Goal: Information Seeking & Learning: Learn about a topic

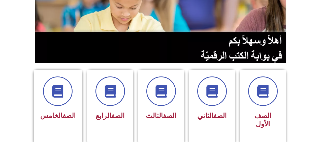
scroll to position [75, 0]
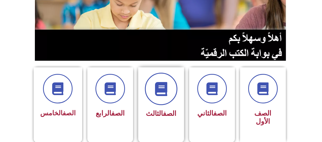
click at [161, 94] on icon at bounding box center [161, 89] width 14 height 14
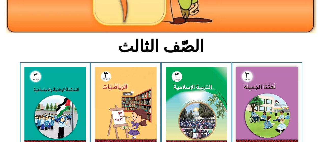
scroll to position [98, 0]
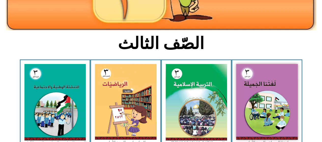
click at [256, 103] on img at bounding box center [267, 102] width 62 height 76
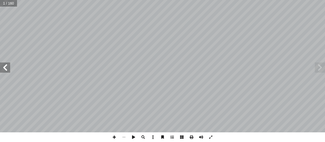
click at [5, 4] on input "text" at bounding box center [8, 3] width 17 height 7
type input "**"
click at [5, 68] on span at bounding box center [5, 68] width 10 height 10
click at [9, 66] on span at bounding box center [5, 68] width 10 height 10
